Goal: Answer question/provide support: Share knowledge or assist other users

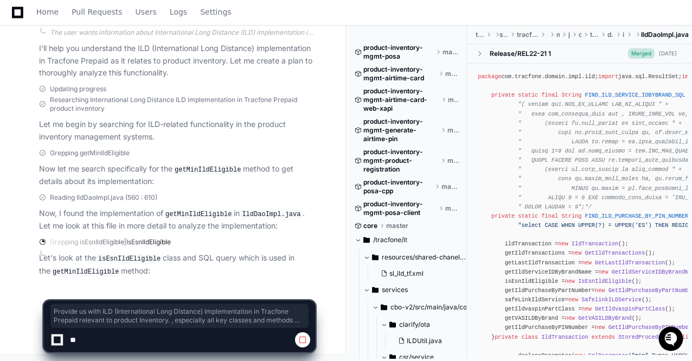
scroll to position [231, 27]
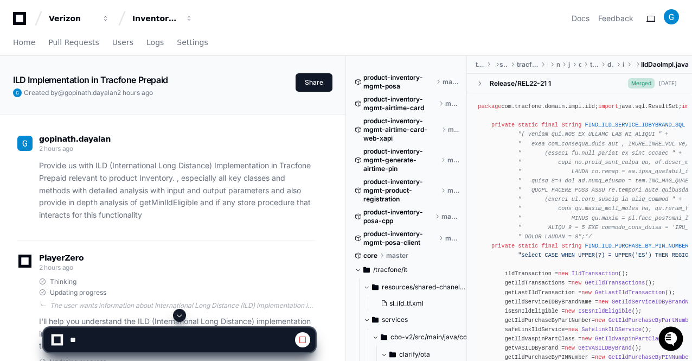
click at [180, 314] on span at bounding box center [179, 315] width 9 height 9
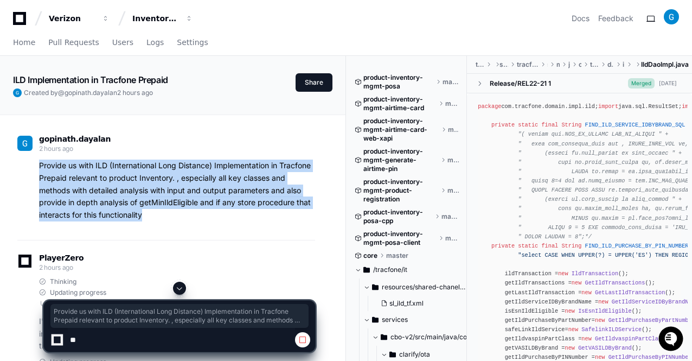
drag, startPoint x: 144, startPoint y: 215, endPoint x: 37, endPoint y: 166, distance: 117.5
click at [37, 166] on div "Provide us with ILD (International Long Distance) Implementation in Tracfone Pr…" at bounding box center [166, 191] width 298 height 62
copy p "Provide us with ILD (International Long Distance) Implementation in Tracfone Pr…"
click at [179, 291] on span at bounding box center [179, 288] width 9 height 9
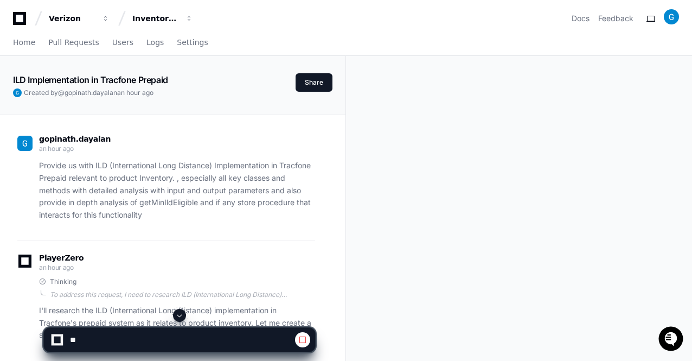
click at [179, 316] on span at bounding box center [179, 315] width 9 height 9
click at [38, 162] on div "Provide us with ILD (International Long Distance) Implementation in Tracfone Pr…" at bounding box center [166, 191] width 298 height 62
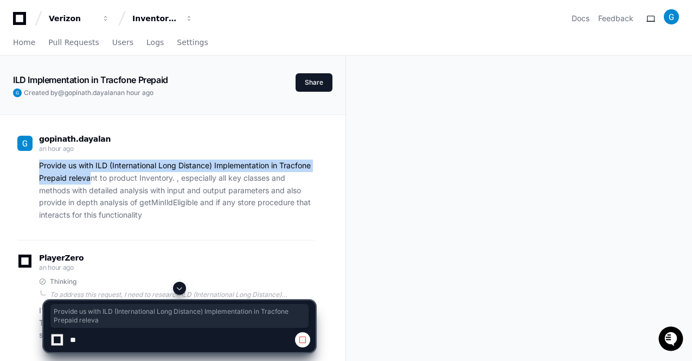
drag, startPoint x: 38, startPoint y: 162, endPoint x: 92, endPoint y: 174, distance: 55.7
click at [92, 174] on div "Provide us with ILD (International Long Distance) Implementation in Tracfone Pr…" at bounding box center [166, 191] width 298 height 62
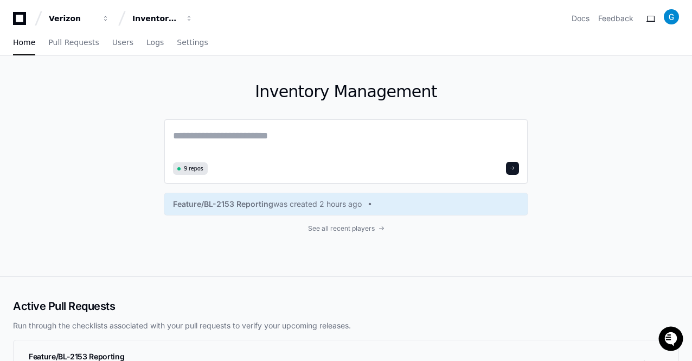
click at [214, 145] on textarea at bounding box center [346, 143] width 346 height 30
paste textarea "**********"
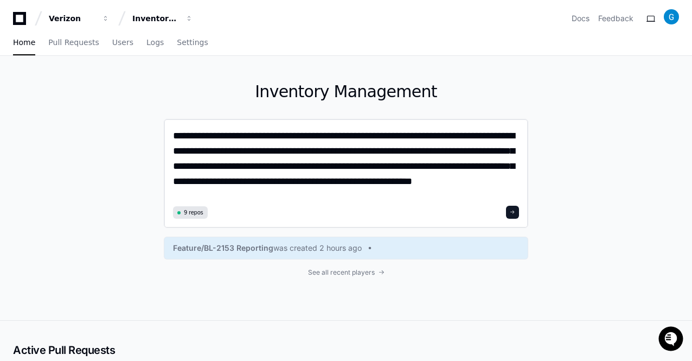
type textarea "**********"
click at [517, 211] on button at bounding box center [512, 212] width 13 height 13
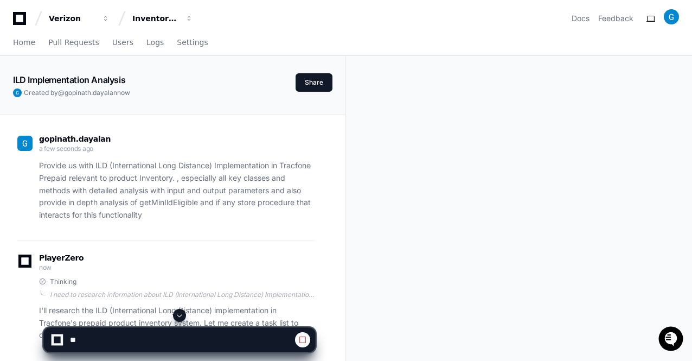
click at [181, 314] on span at bounding box center [179, 315] width 9 height 9
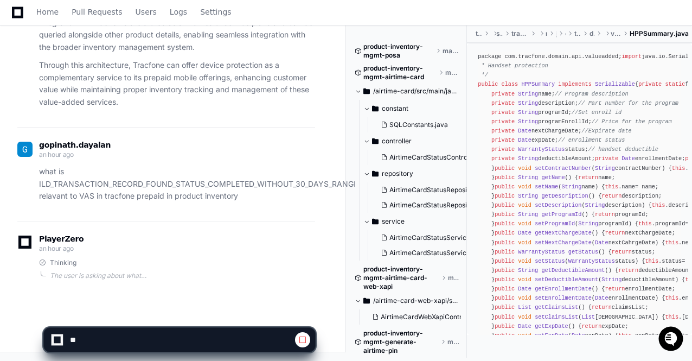
scroll to position [2214, 0]
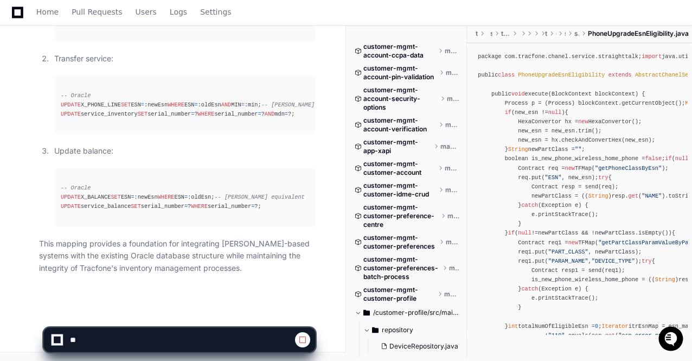
scroll to position [22100, 0]
